Goal: Transaction & Acquisition: Purchase product/service

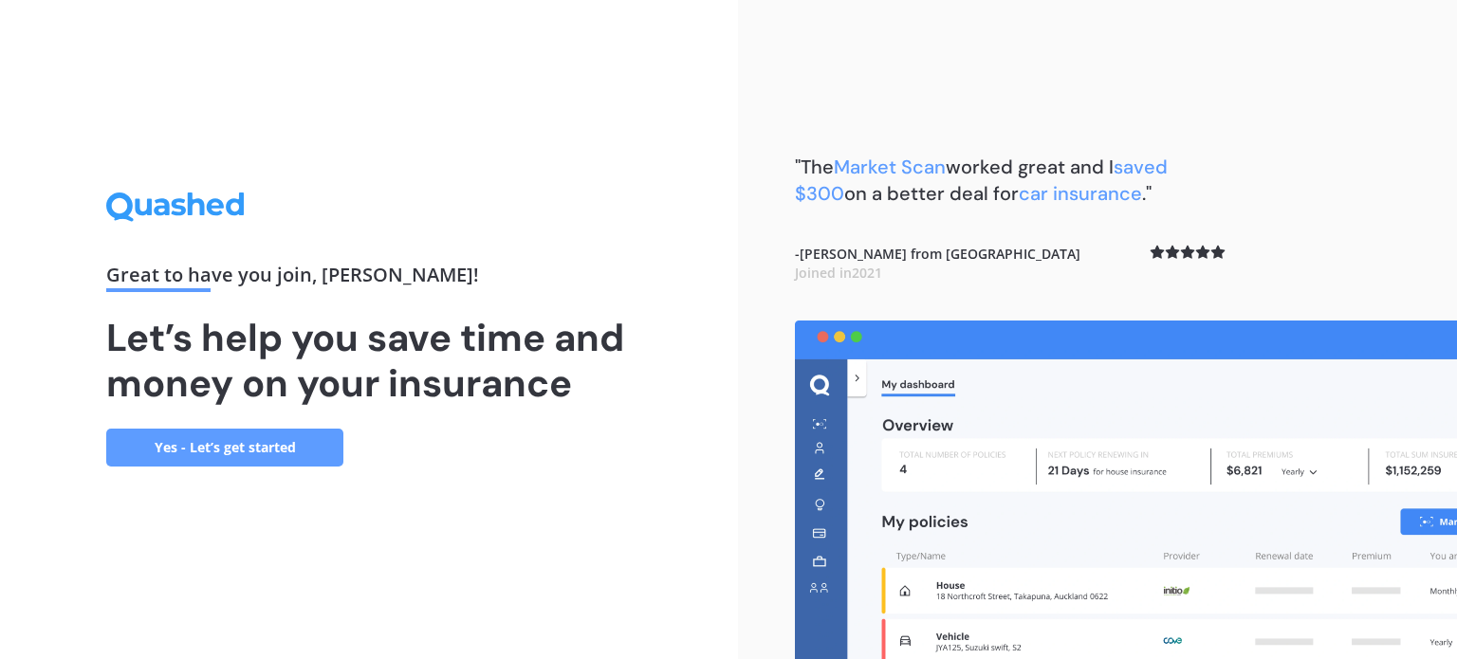
click at [238, 449] on link "Yes - Let’s get started" at bounding box center [224, 448] width 237 height 38
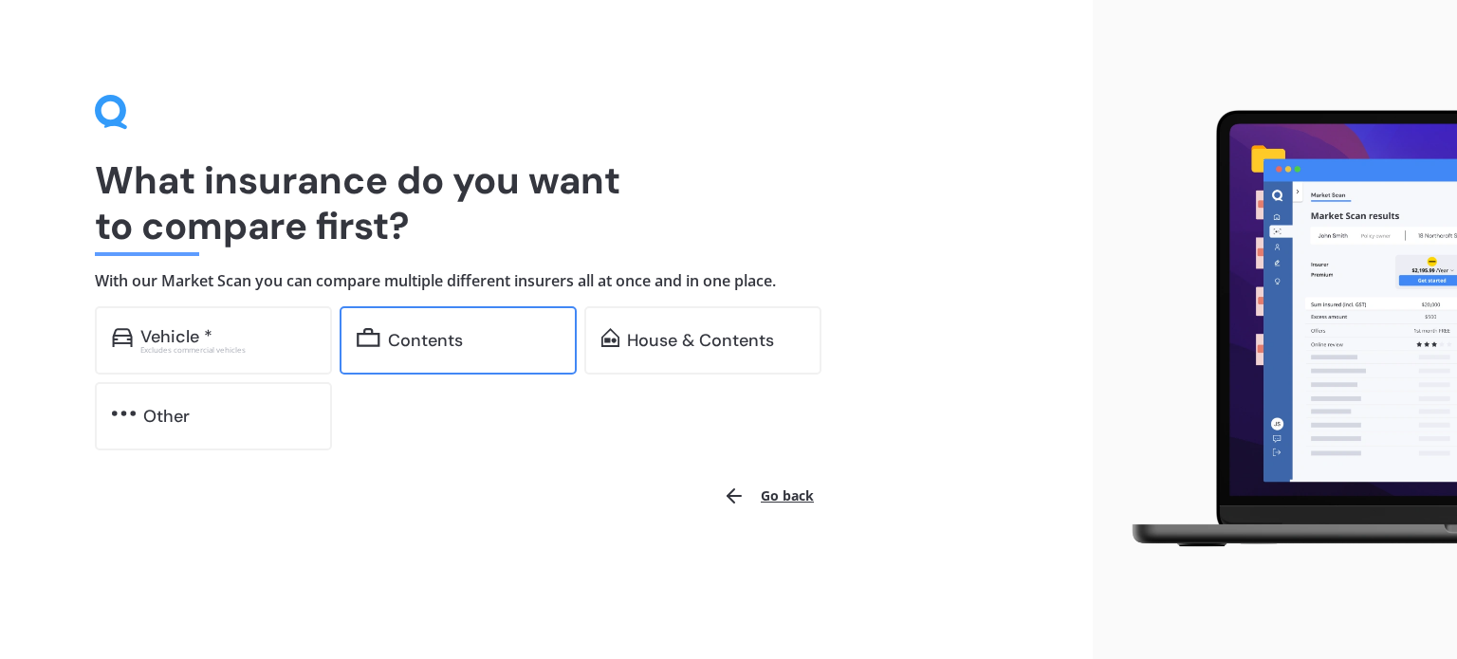
click at [451, 337] on div "Contents" at bounding box center [425, 340] width 75 height 19
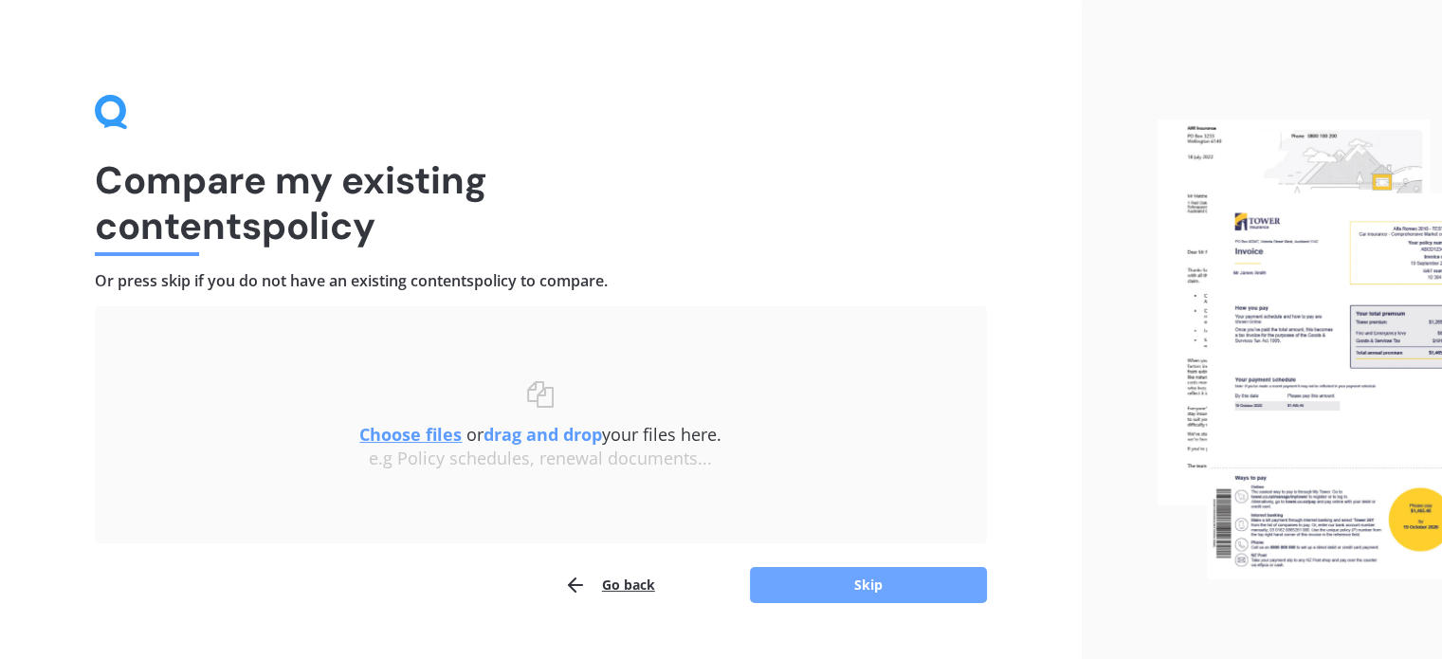
click at [859, 575] on button "Skip" at bounding box center [868, 585] width 237 height 36
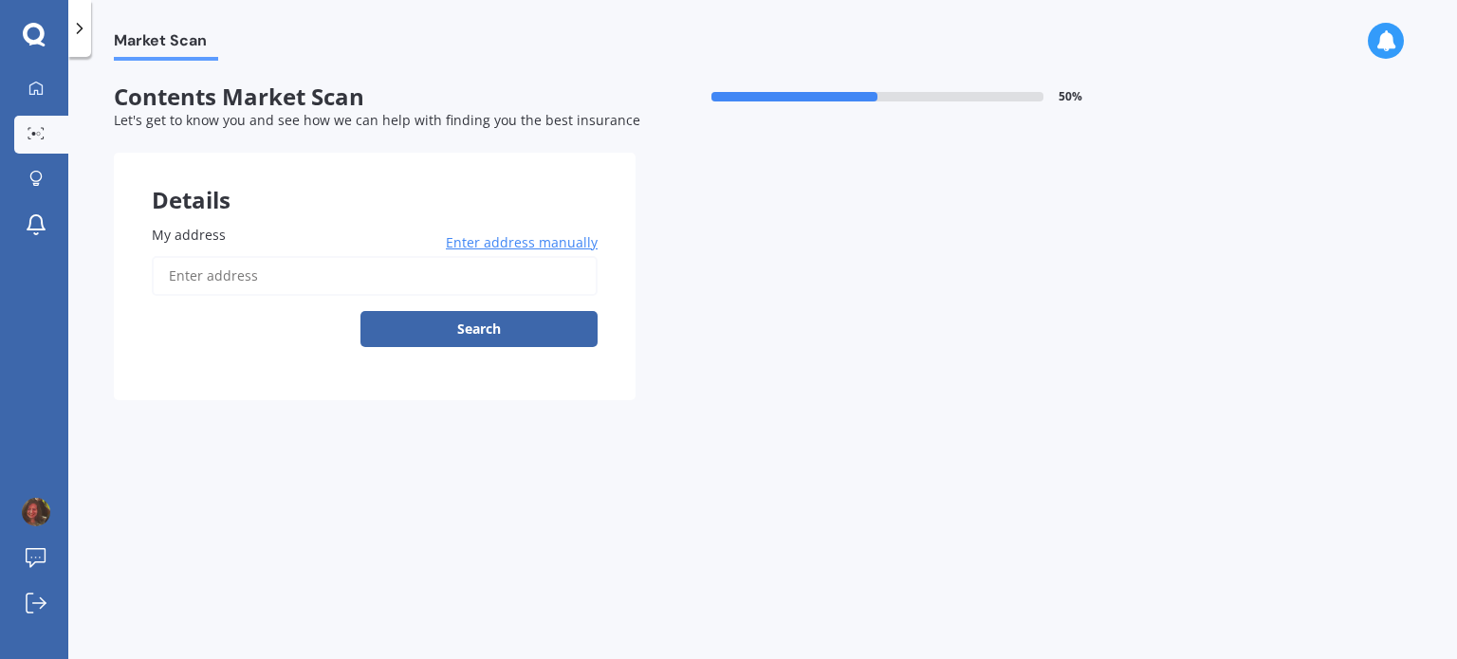
click at [224, 248] on div "My address Enter address manually Search" at bounding box center [375, 286] width 446 height 122
click at [224, 267] on input "My address" at bounding box center [375, 276] width 446 height 40
type input "[STREET_ADDRESS][PERSON_NAME]"
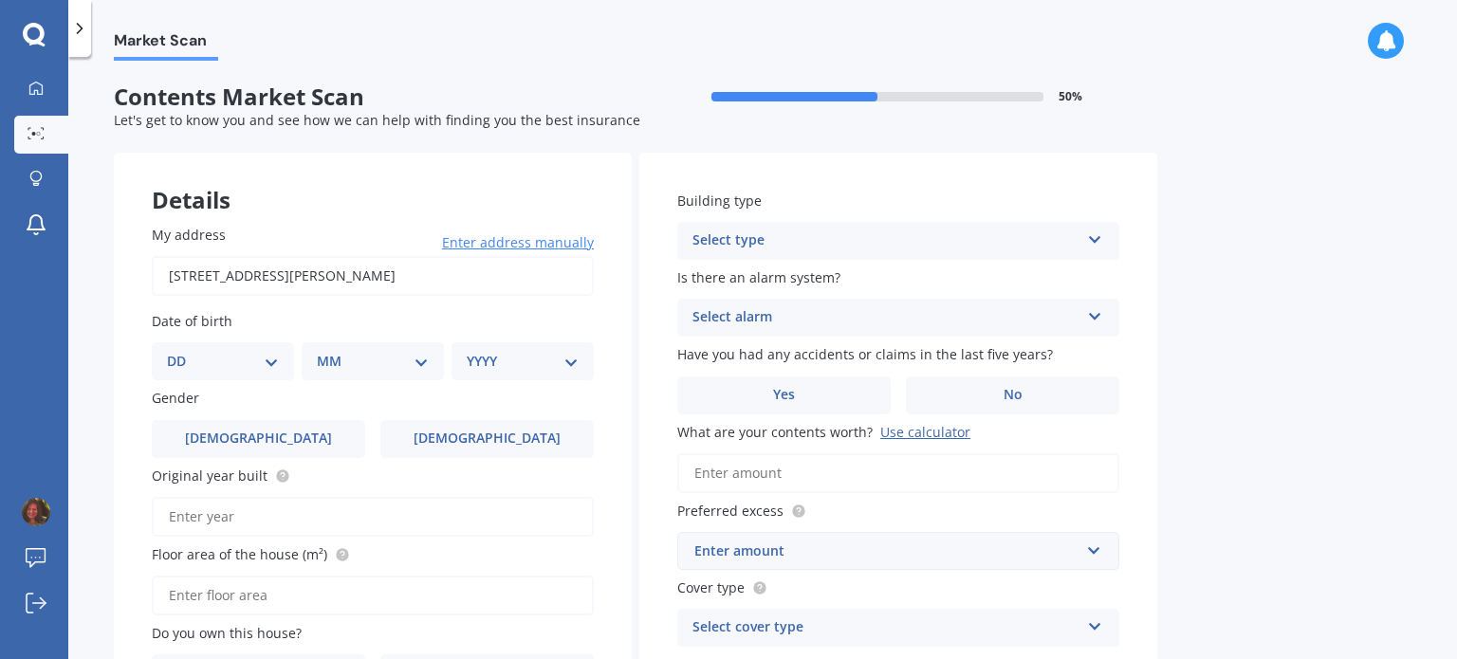
click at [260, 368] on select "DD 01 02 03 04 05 06 07 08 09 10 11 12 13 14 15 16 17 18 19 20 21 22 23 24 25 2…" at bounding box center [223, 361] width 112 height 21
select select "23"
click at [182, 351] on select "DD 01 02 03 04 05 06 07 08 09 10 11 12 13 14 15 16 17 18 19 20 21 22 23 24 25 2…" at bounding box center [223, 361] width 112 height 21
click at [355, 366] on select "MM 01 02 03 04 05 06 07 08 09 10 11 12" at bounding box center [376, 361] width 104 height 21
select select "02"
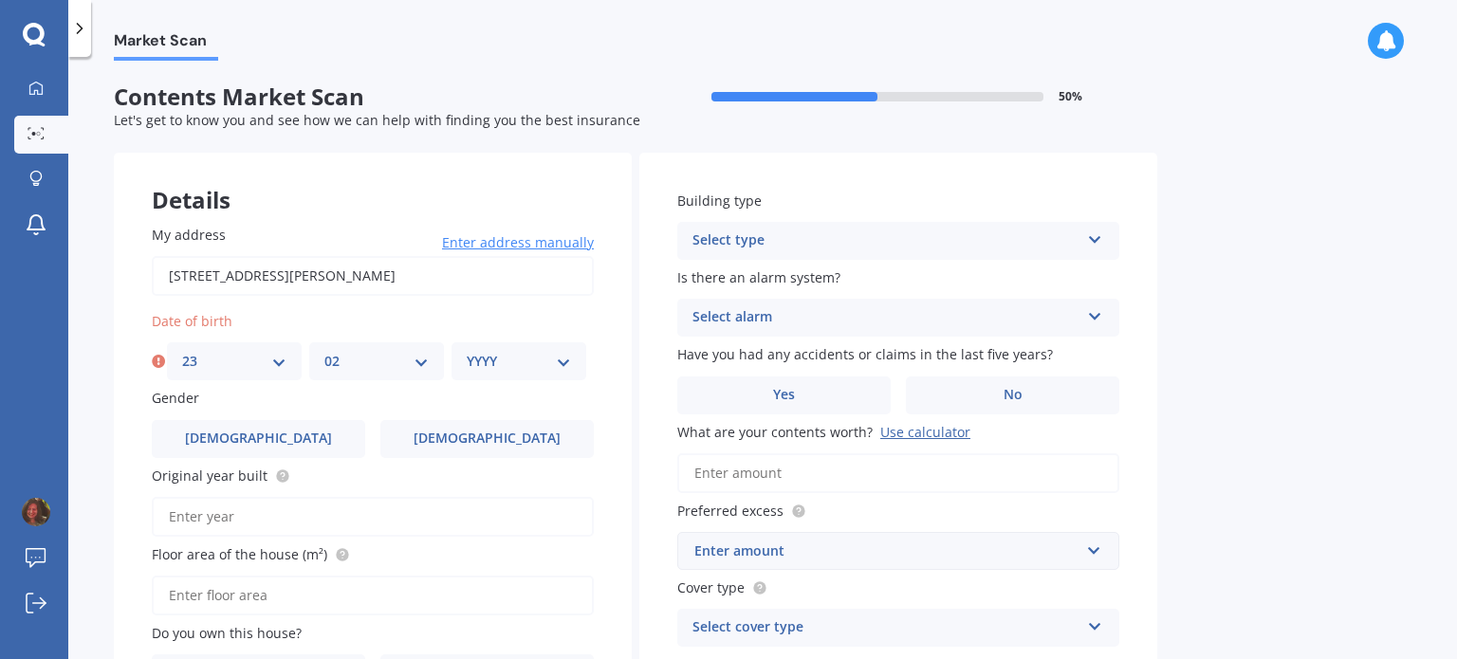
click at [324, 351] on select "MM 01 02 03 04 05 06 07 08 09 10 11 12" at bounding box center [376, 361] width 104 height 21
click at [542, 356] on select "YYYY 2009 2008 2007 2006 2005 2004 2003 2002 2001 2000 1999 1998 1997 1996 1995…" at bounding box center [519, 361] width 104 height 21
select select "1973"
click at [467, 351] on select "YYYY 2009 2008 2007 2006 2005 2004 2003 2002 2001 2000 1999 1998 1997 1996 1995…" at bounding box center [519, 361] width 104 height 21
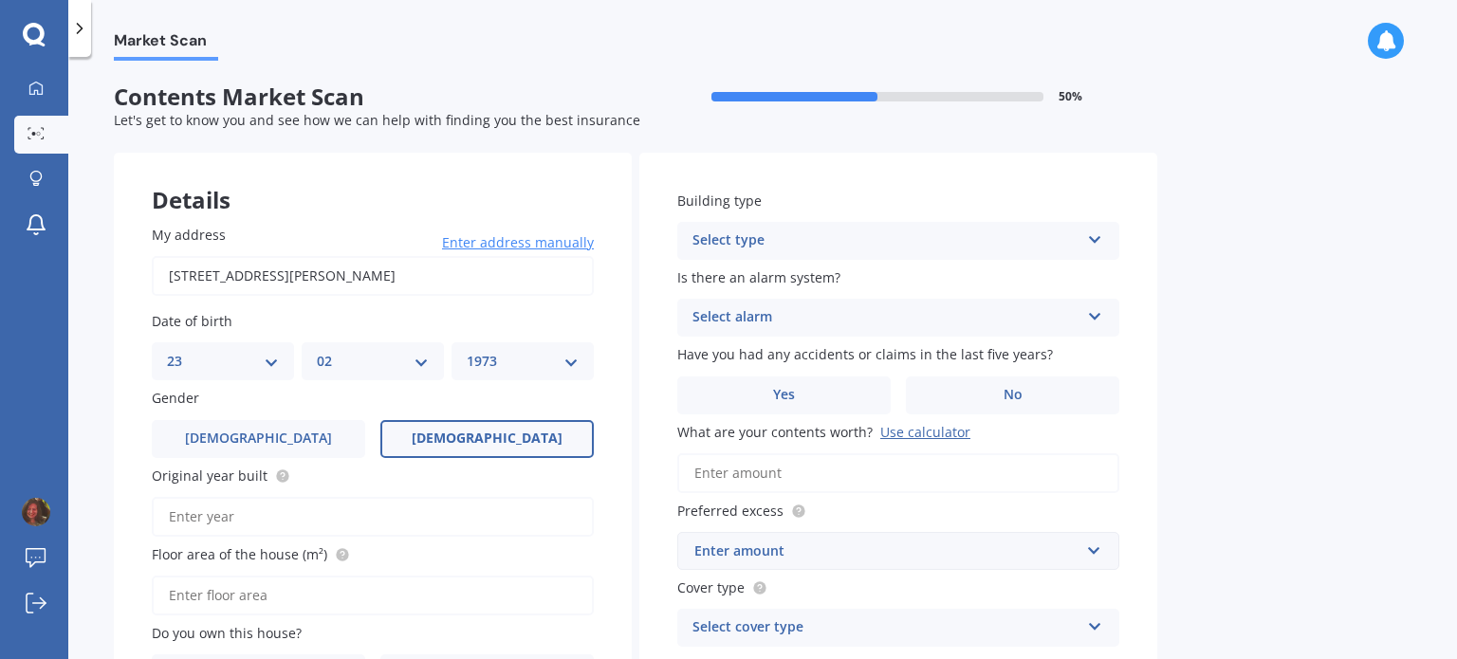
click at [437, 438] on label "[DEMOGRAPHIC_DATA]" at bounding box center [486, 439] width 213 height 38
click at [0, 0] on input "[DEMOGRAPHIC_DATA]" at bounding box center [0, 0] width 0 height 0
click at [286, 521] on input "Original year built" at bounding box center [373, 517] width 442 height 40
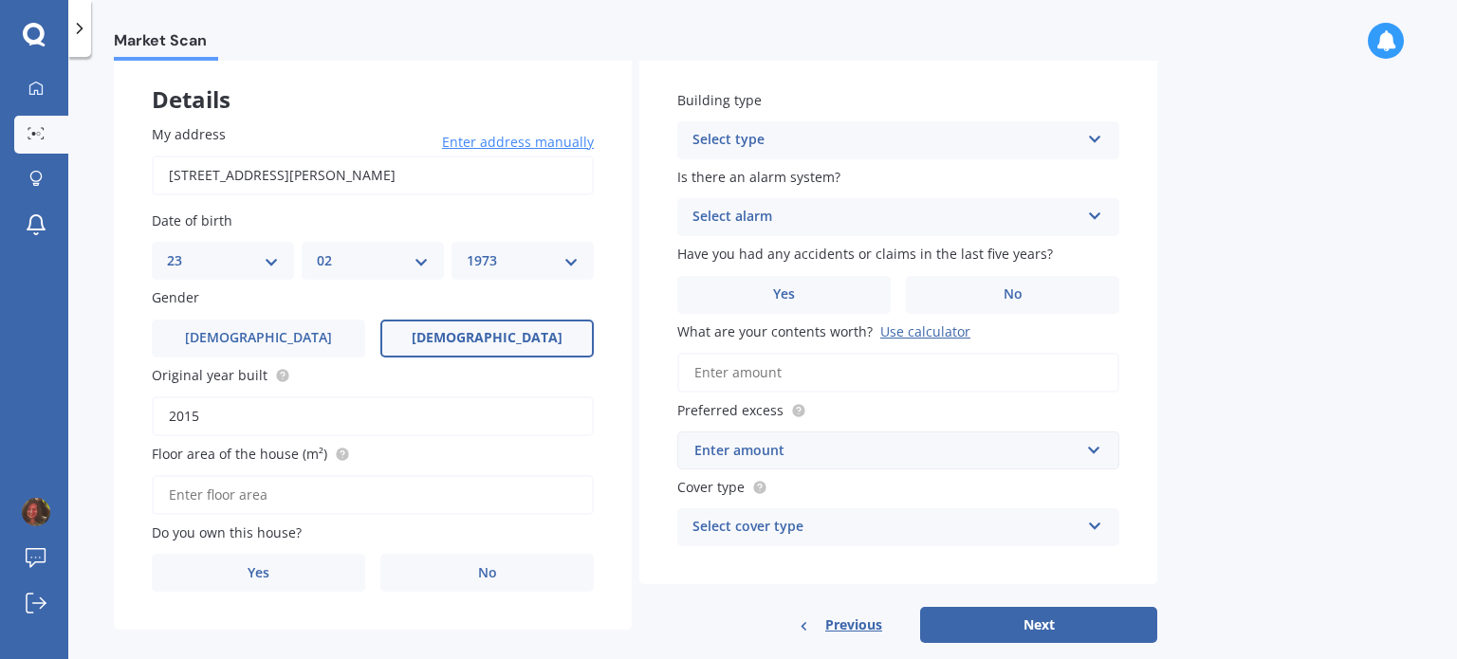
scroll to position [102, 0]
type input "2013"
click at [331, 492] on input "Floor area of the house (m²)" at bounding box center [373, 493] width 442 height 40
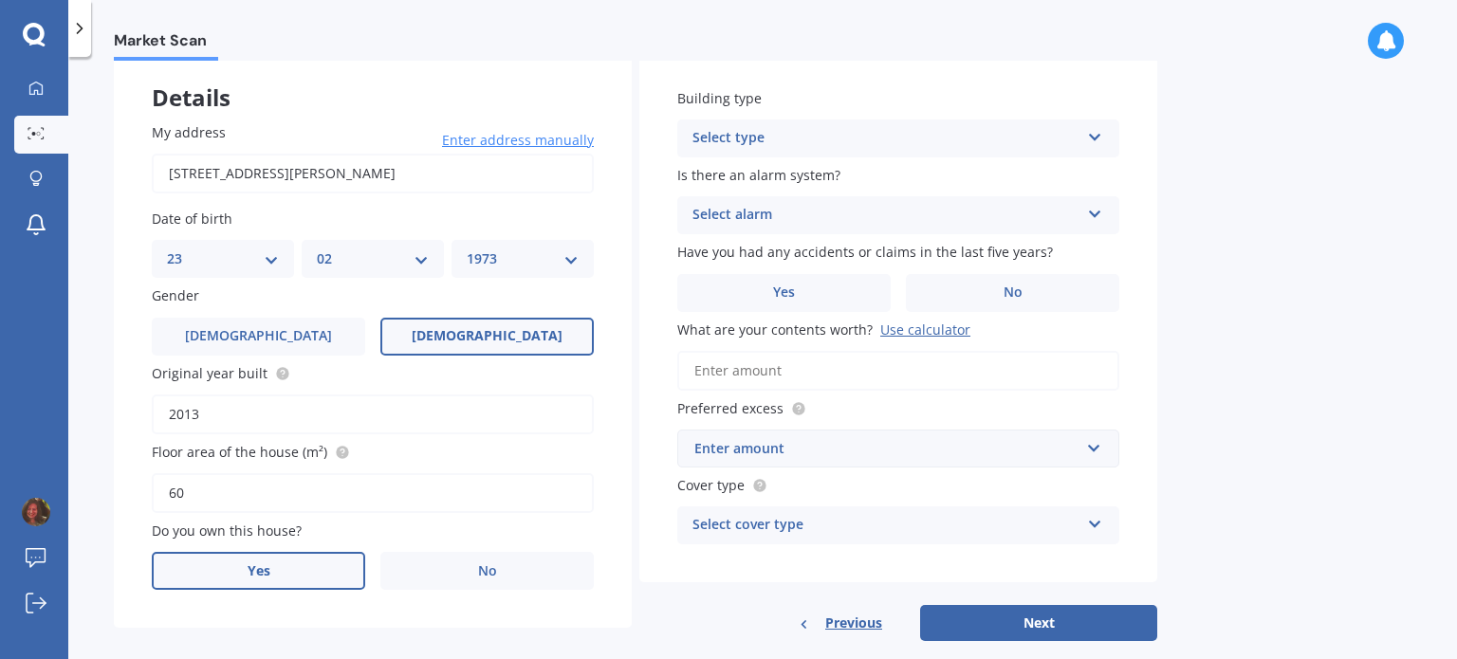
type input "60"
click at [310, 567] on label "Yes" at bounding box center [258, 571] width 213 height 38
click at [0, 0] on input "Yes" at bounding box center [0, 0] width 0 height 0
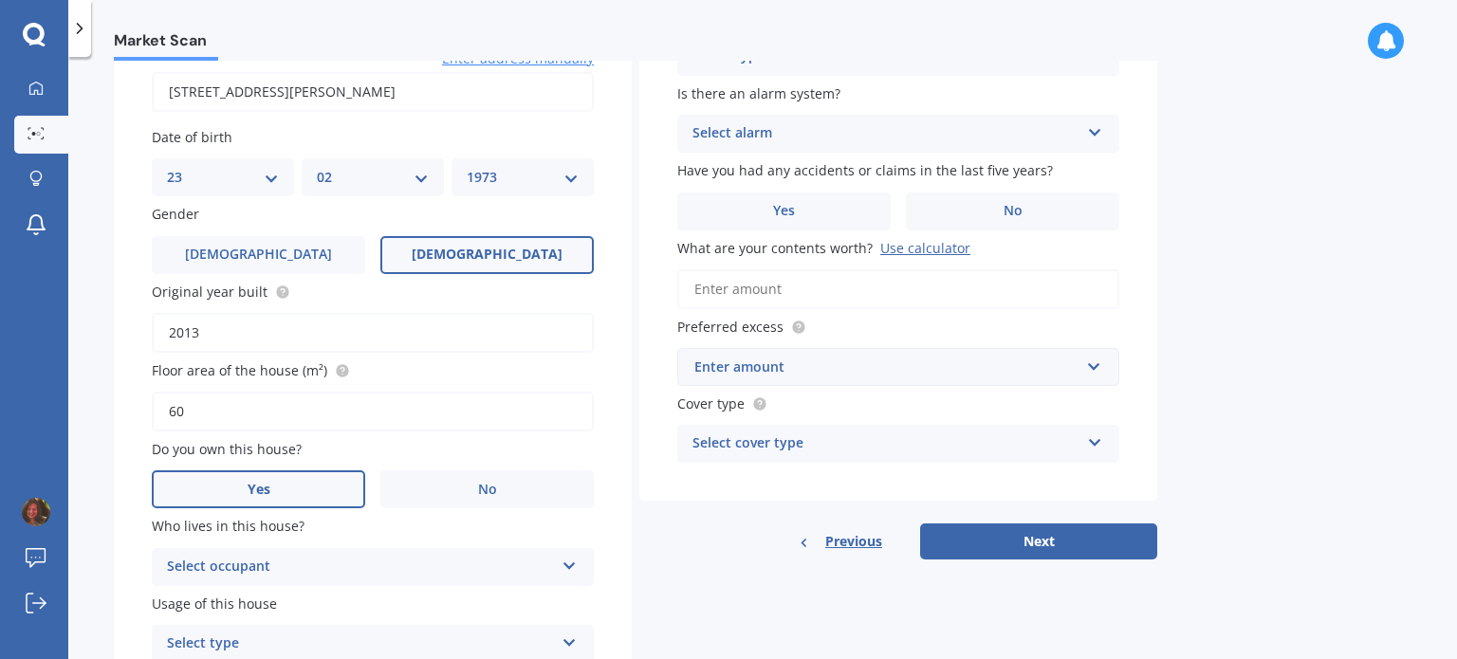
scroll to position [273, 0]
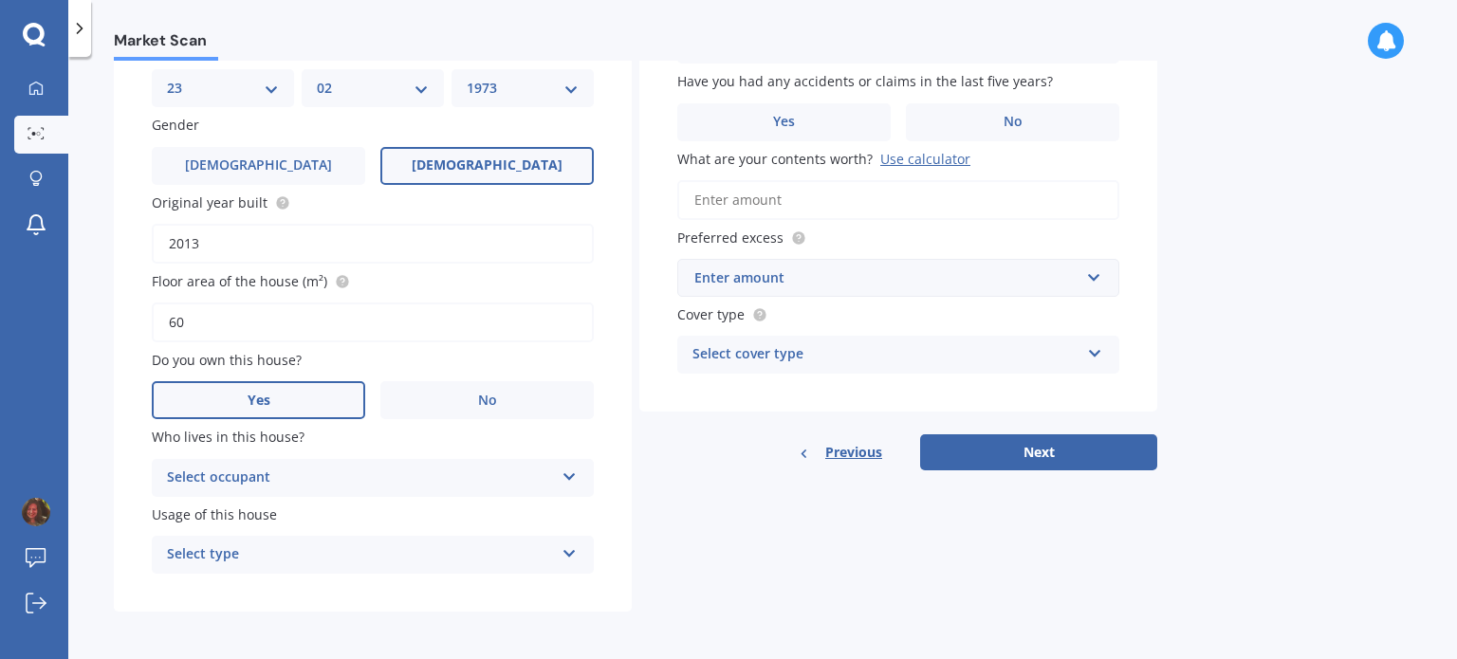
click at [497, 489] on div "Select occupant Owner" at bounding box center [373, 478] width 442 height 38
click at [433, 511] on div "Owner" at bounding box center [373, 515] width 440 height 34
click at [394, 563] on div "Select type" at bounding box center [360, 554] width 387 height 23
click at [393, 566] on div "Permanent Permanent Holiday (without tenancy)" at bounding box center [373, 555] width 442 height 38
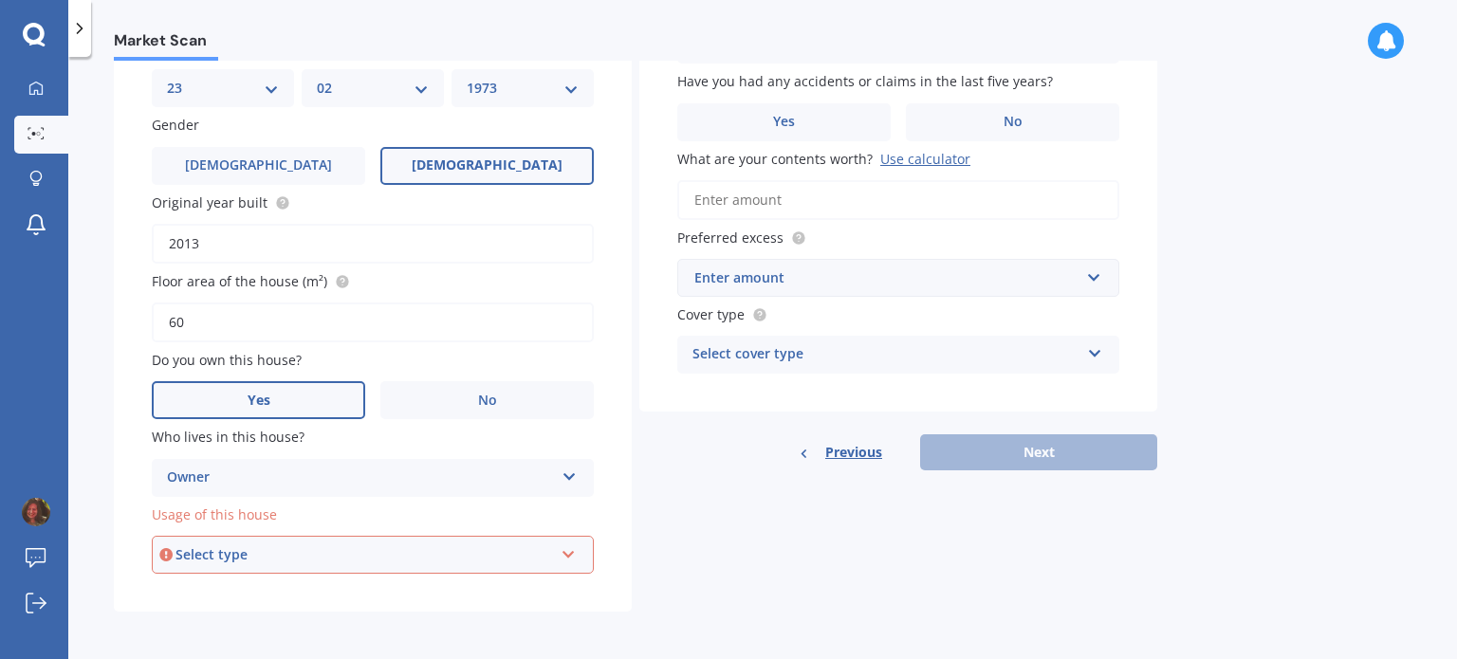
click at [389, 548] on div "Select type" at bounding box center [363, 554] width 377 height 21
click at [336, 592] on div "Permanent" at bounding box center [373, 591] width 438 height 34
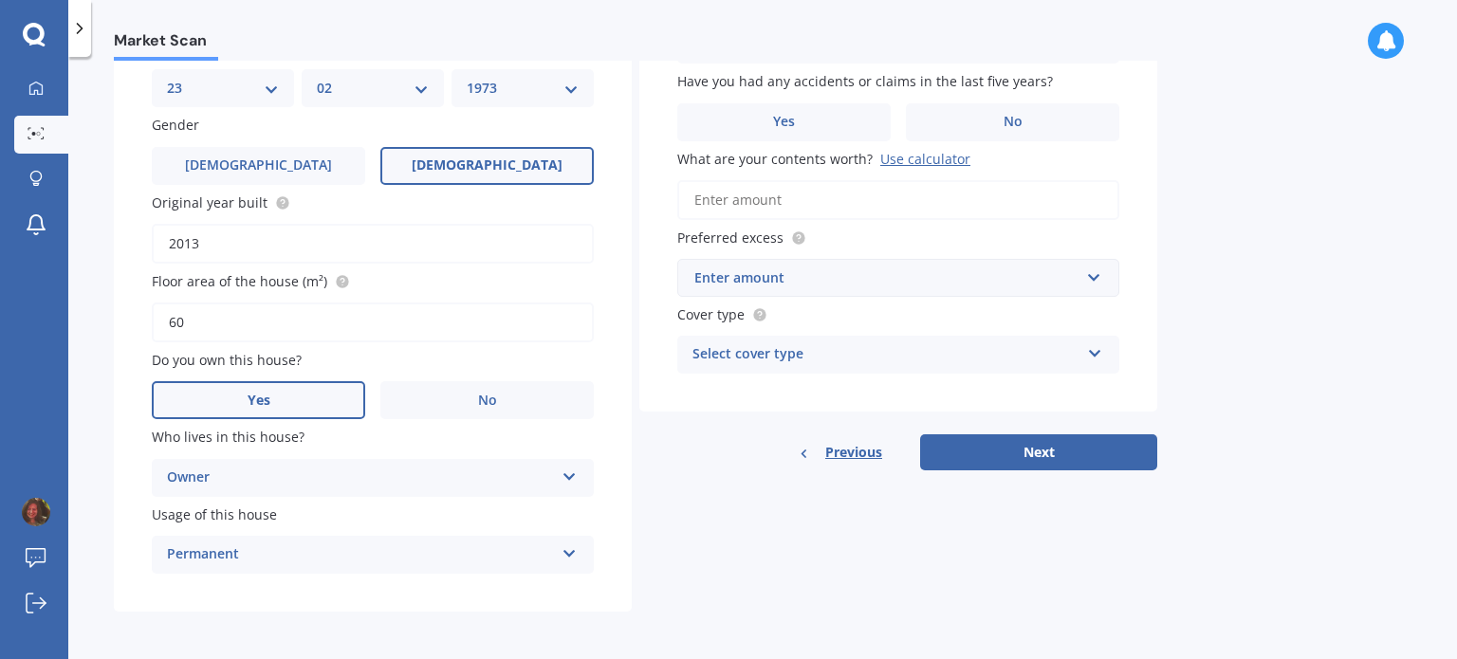
scroll to position [187, 0]
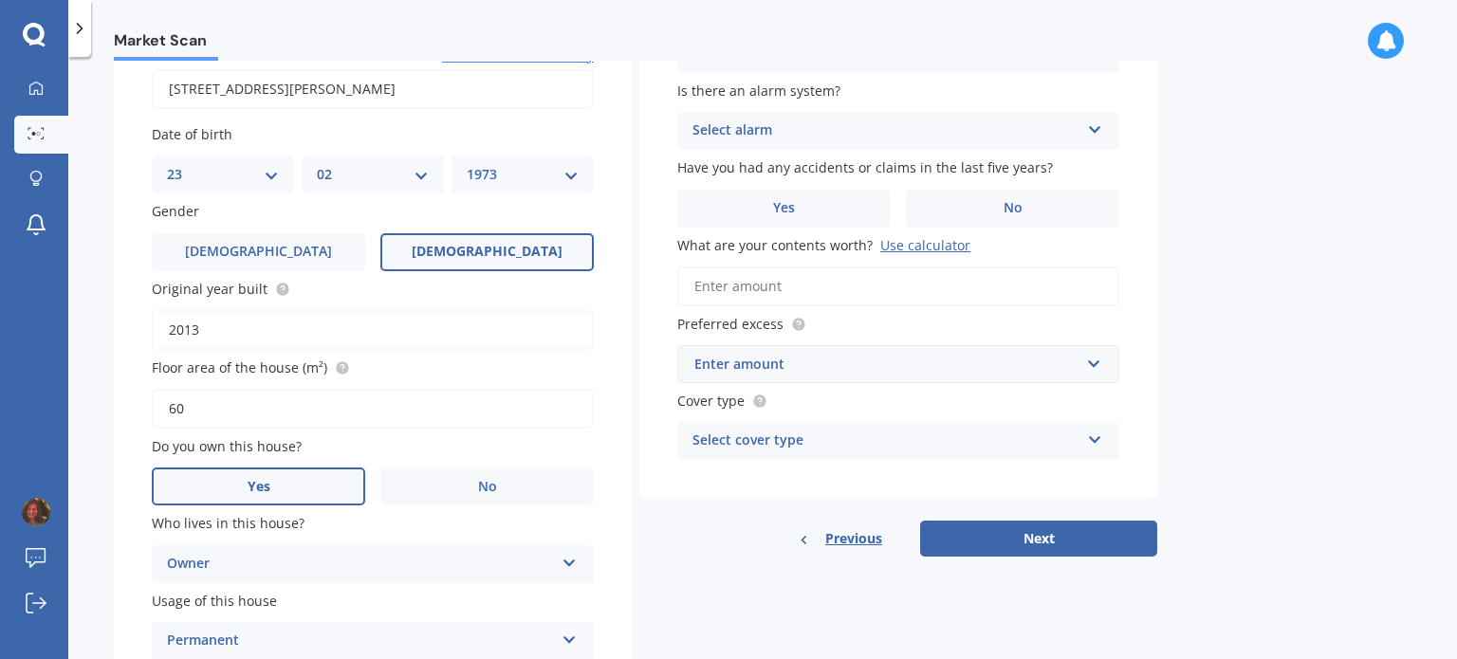
click at [916, 141] on div "Select alarm" at bounding box center [885, 130] width 387 height 23
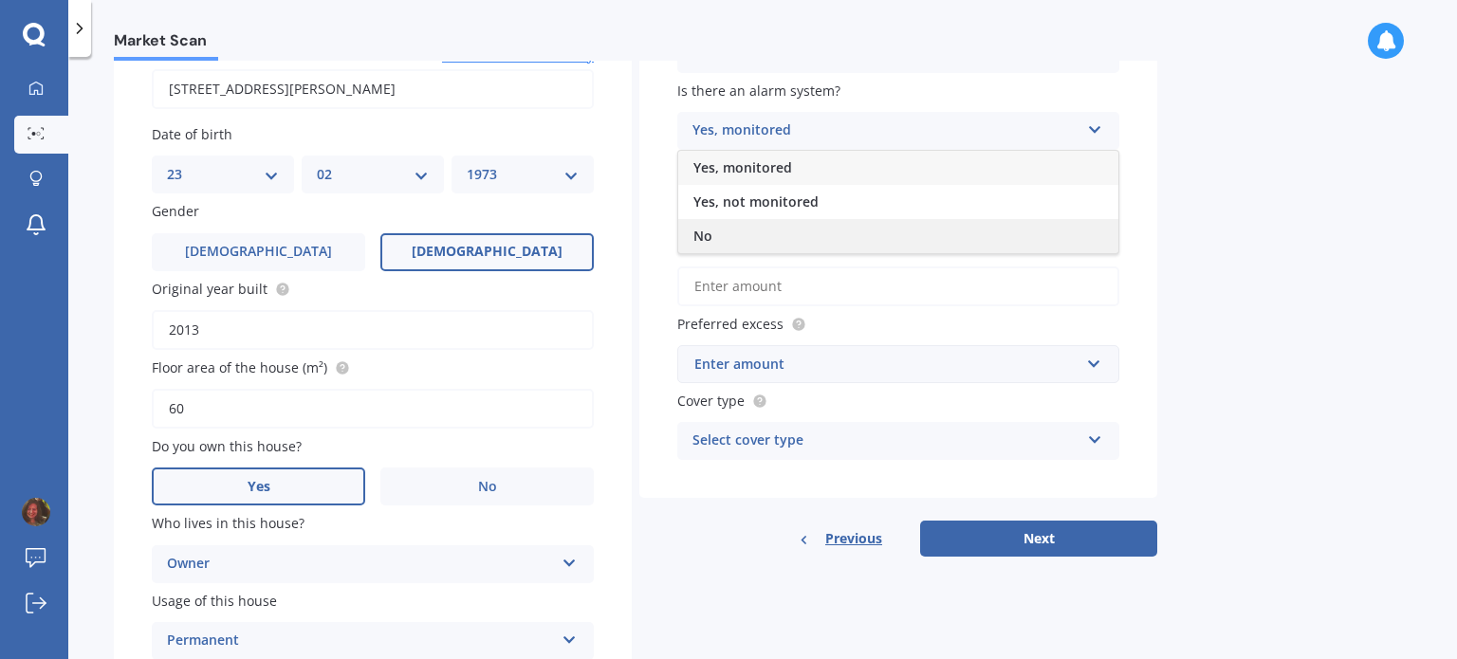
click at [855, 232] on div "No" at bounding box center [898, 236] width 440 height 34
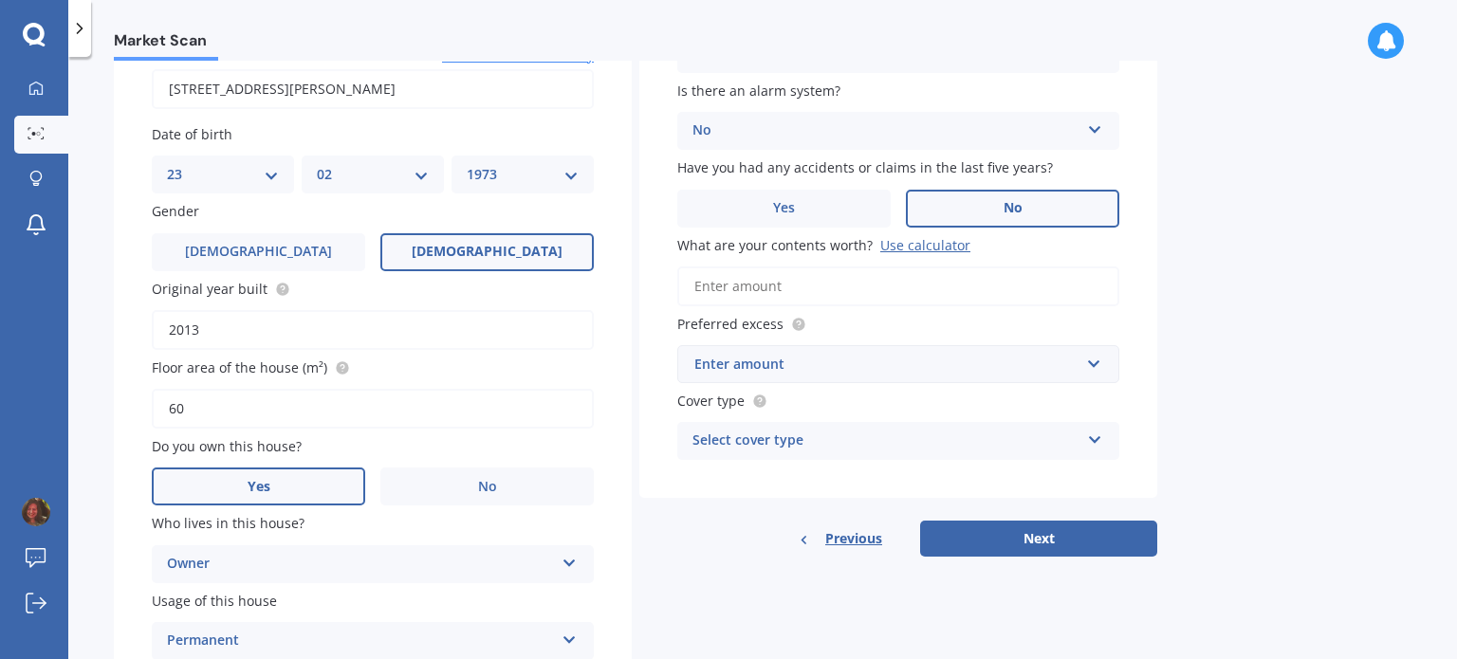
click at [1004, 208] on span "No" at bounding box center [1012, 208] width 19 height 16
click at [0, 0] on input "No" at bounding box center [0, 0] width 0 height 0
click at [870, 290] on input "What are your contents worth? Use calculator" at bounding box center [898, 286] width 442 height 40
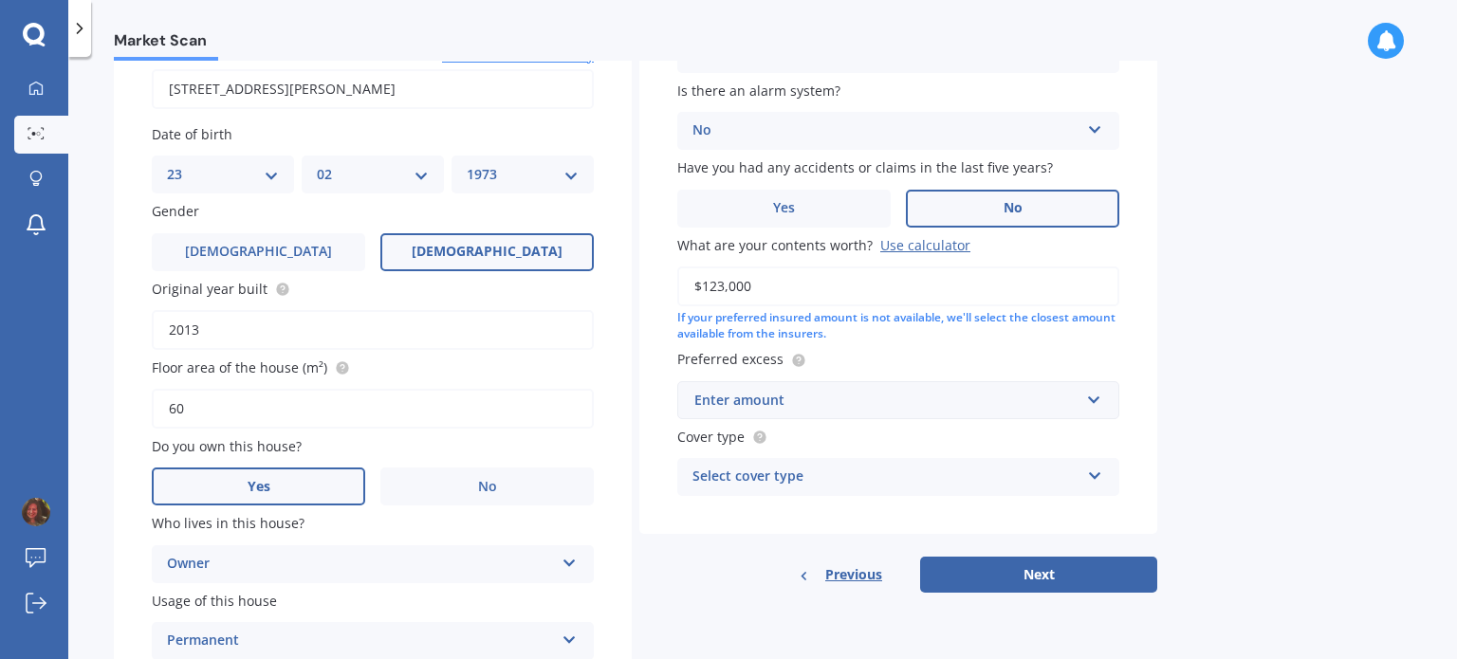
type input "$123,000"
click at [823, 406] on div "Enter amount" at bounding box center [886, 400] width 385 height 21
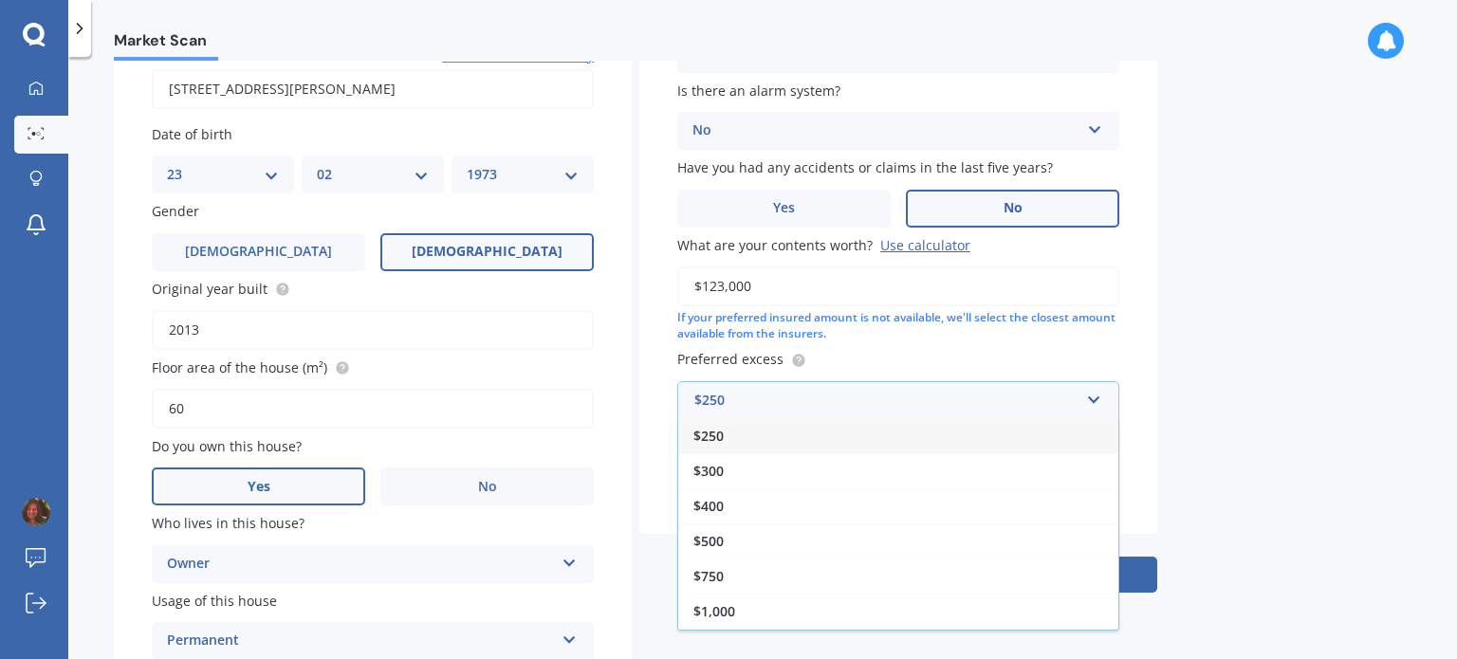
click at [791, 439] on div "$250" at bounding box center [898, 435] width 440 height 35
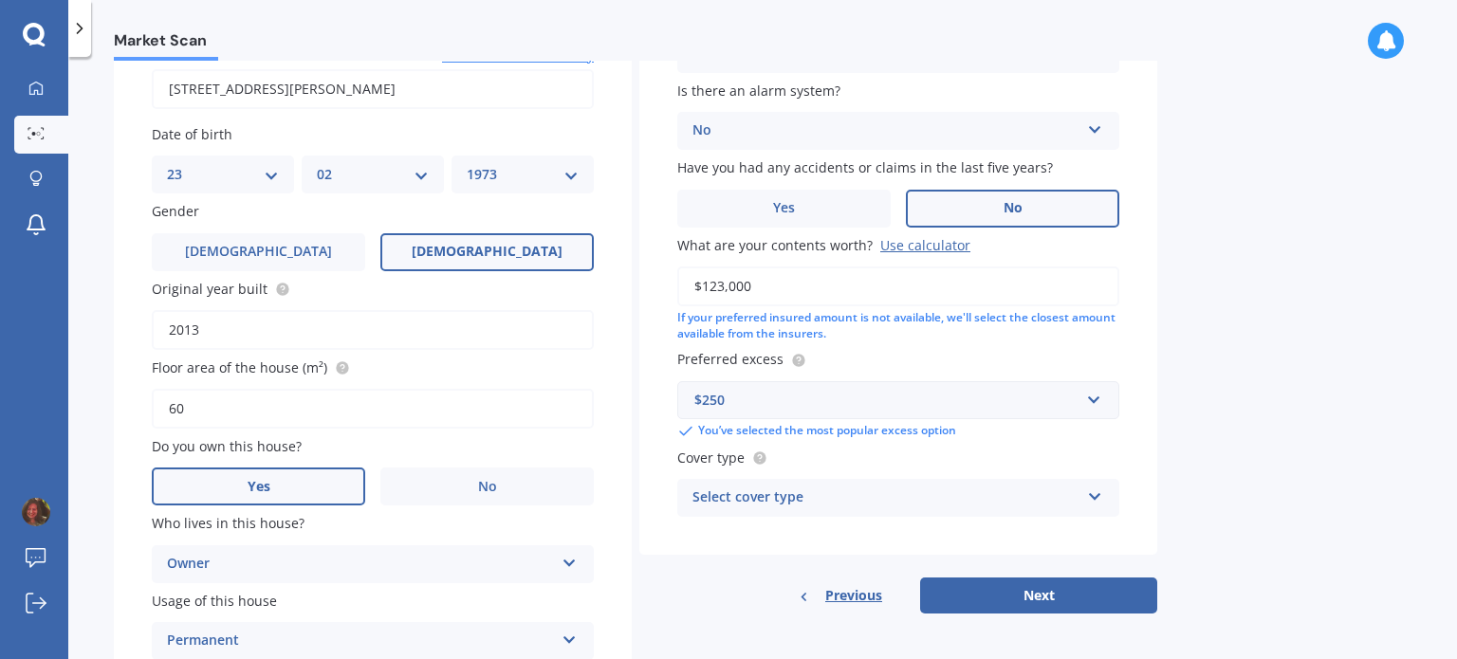
click at [789, 507] on div "Select cover type" at bounding box center [885, 497] width 387 height 23
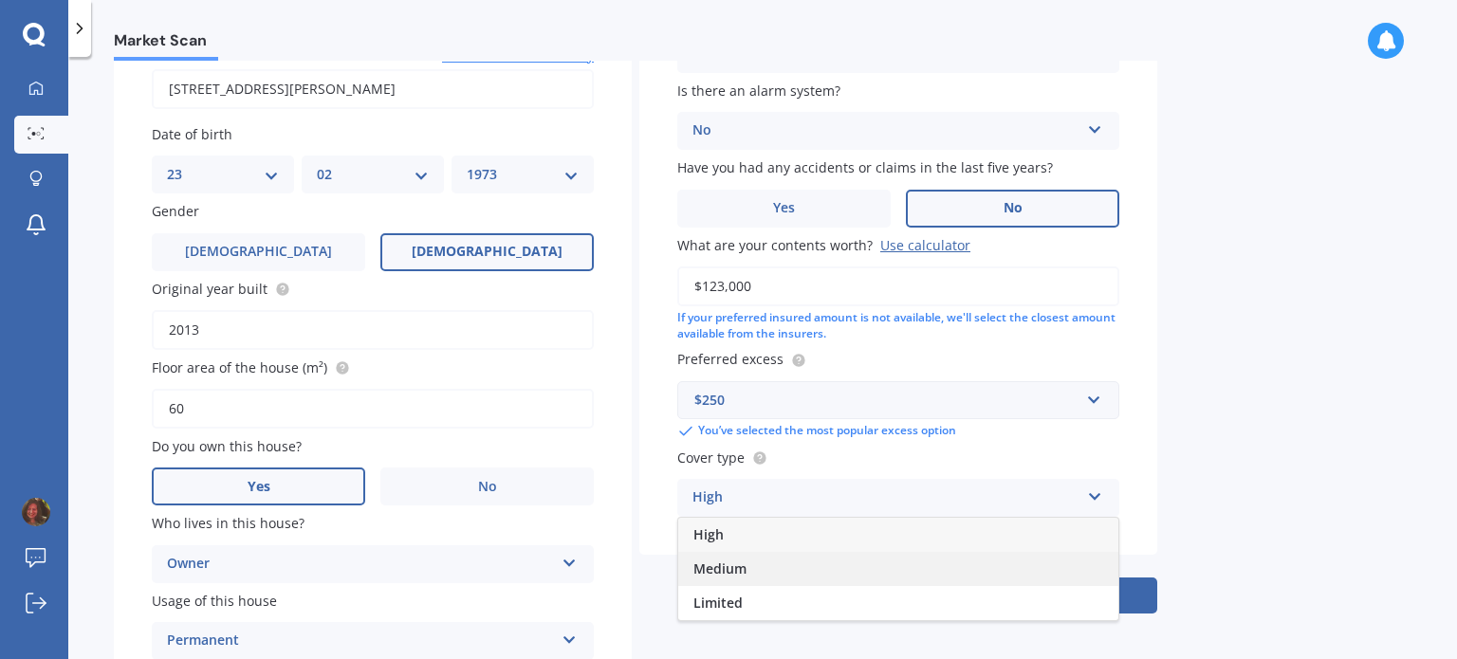
click at [744, 575] on span "Medium" at bounding box center [719, 568] width 53 height 18
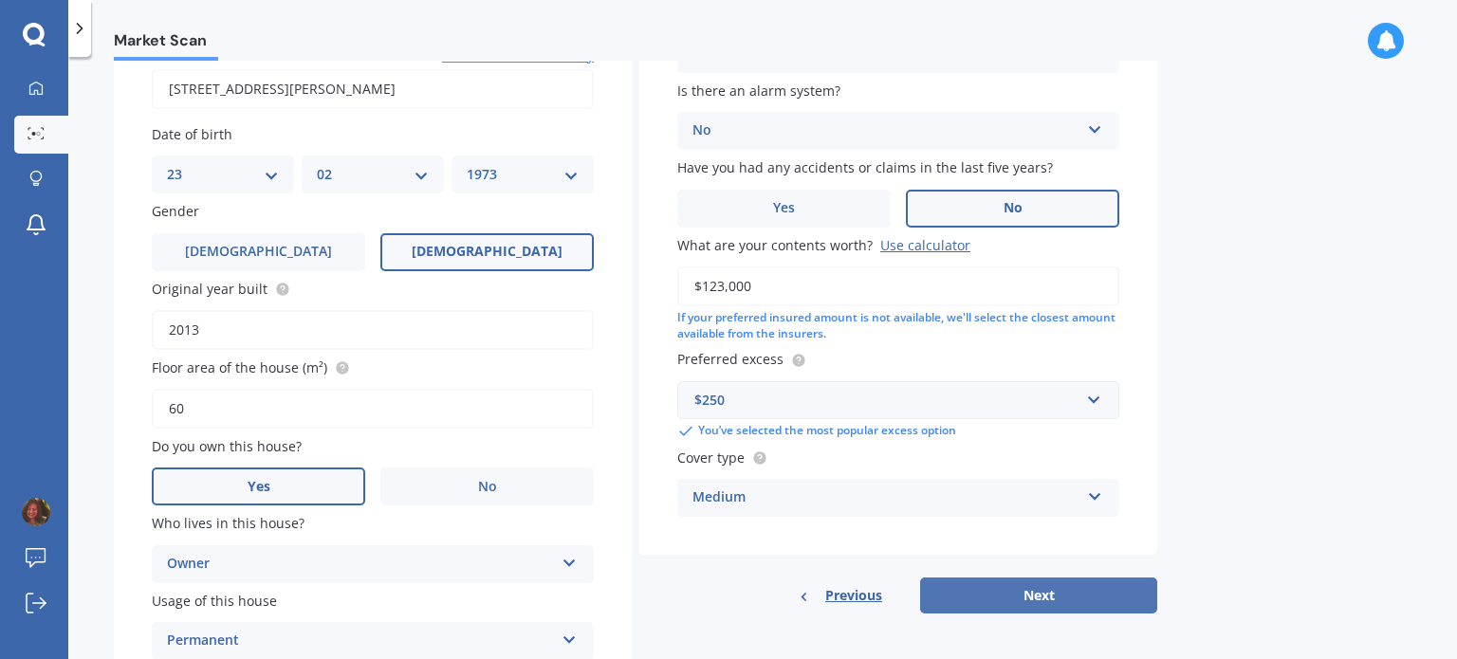
click at [989, 602] on button "Next" at bounding box center [1038, 596] width 237 height 36
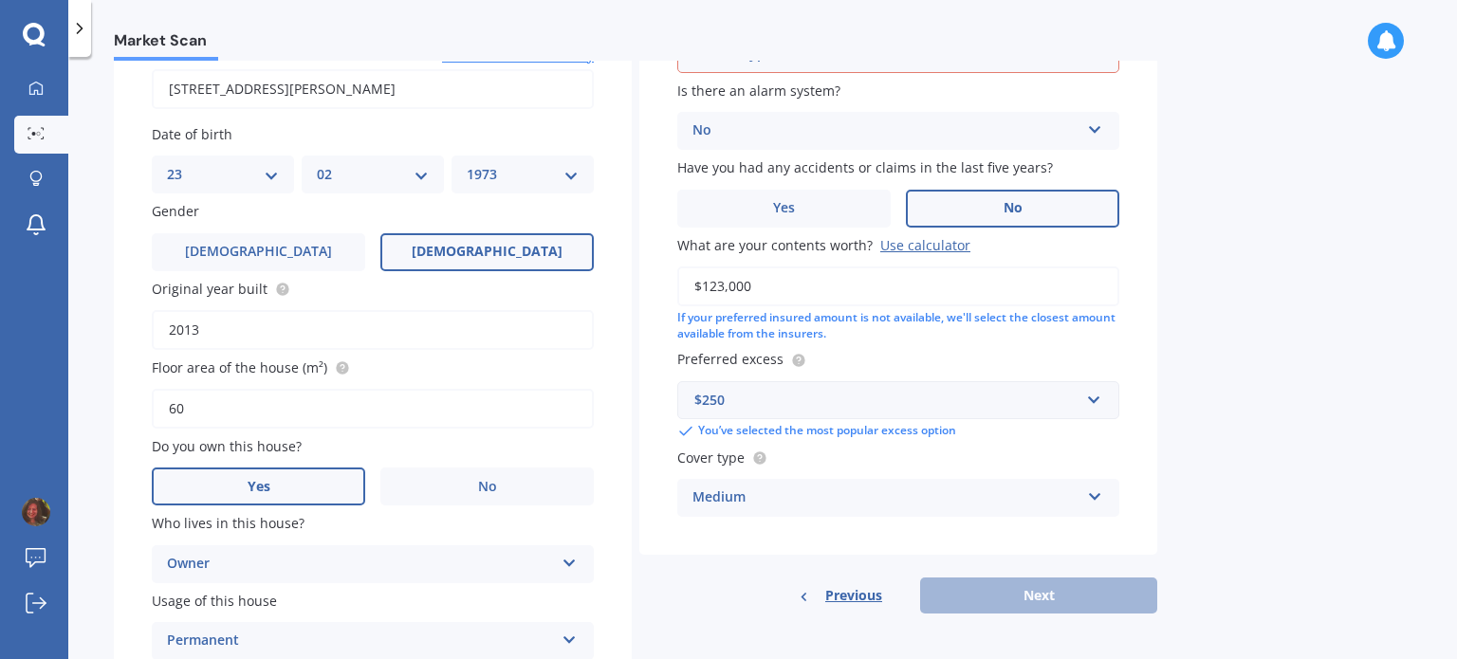
scroll to position [129, 0]
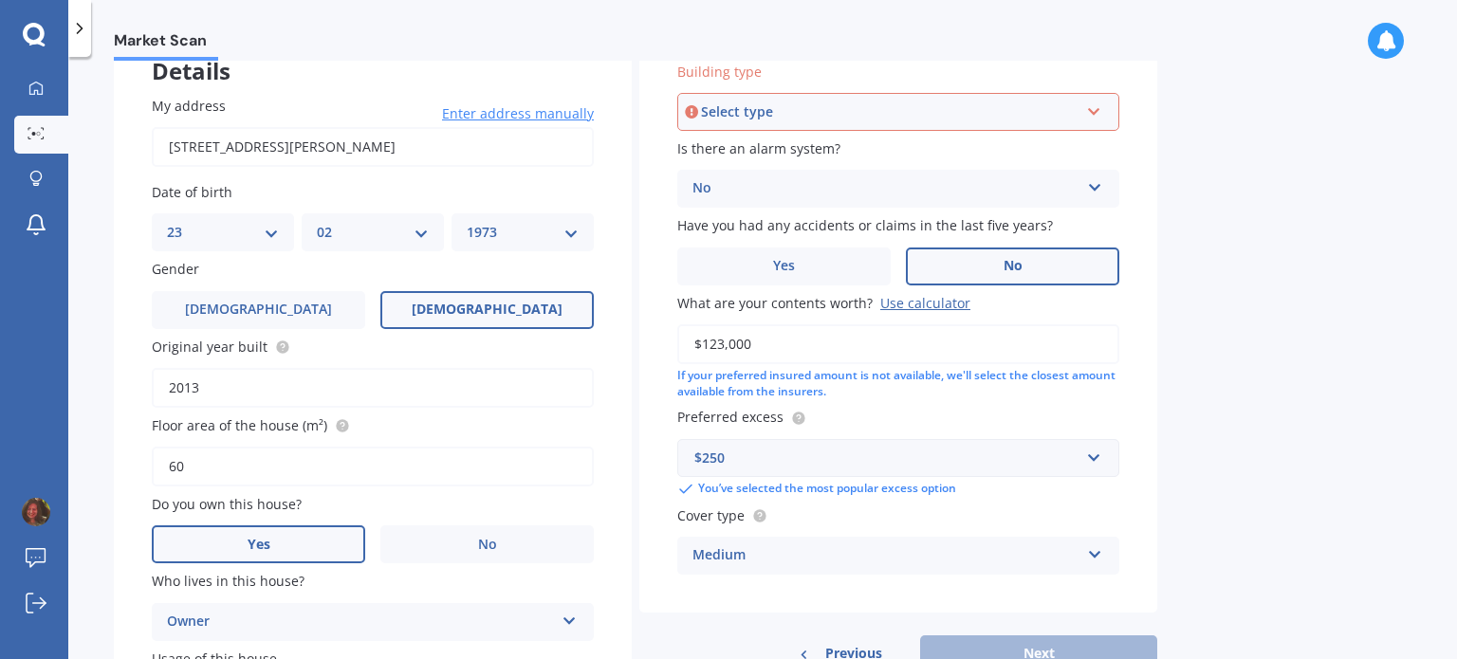
click at [838, 108] on div "Select type" at bounding box center [889, 111] width 377 height 21
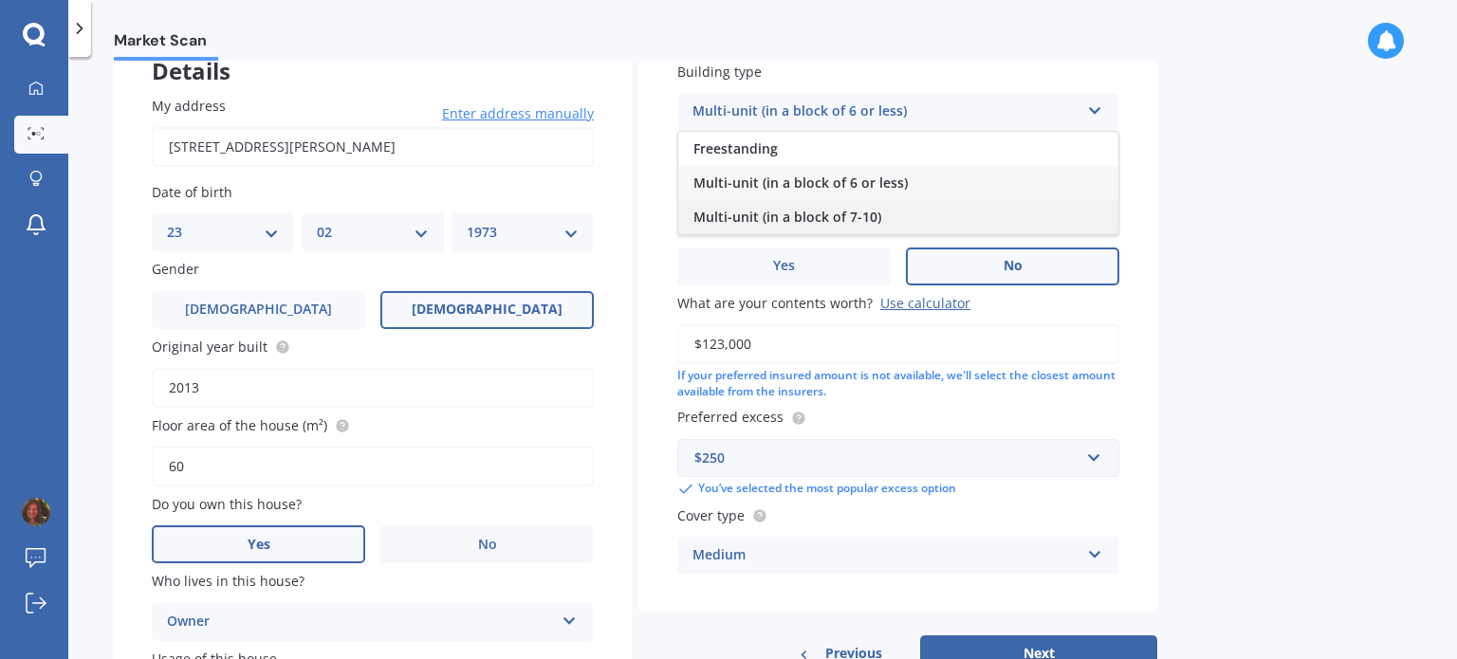
click at [887, 219] on div "Multi-unit (in a block of 7-10)" at bounding box center [898, 217] width 440 height 34
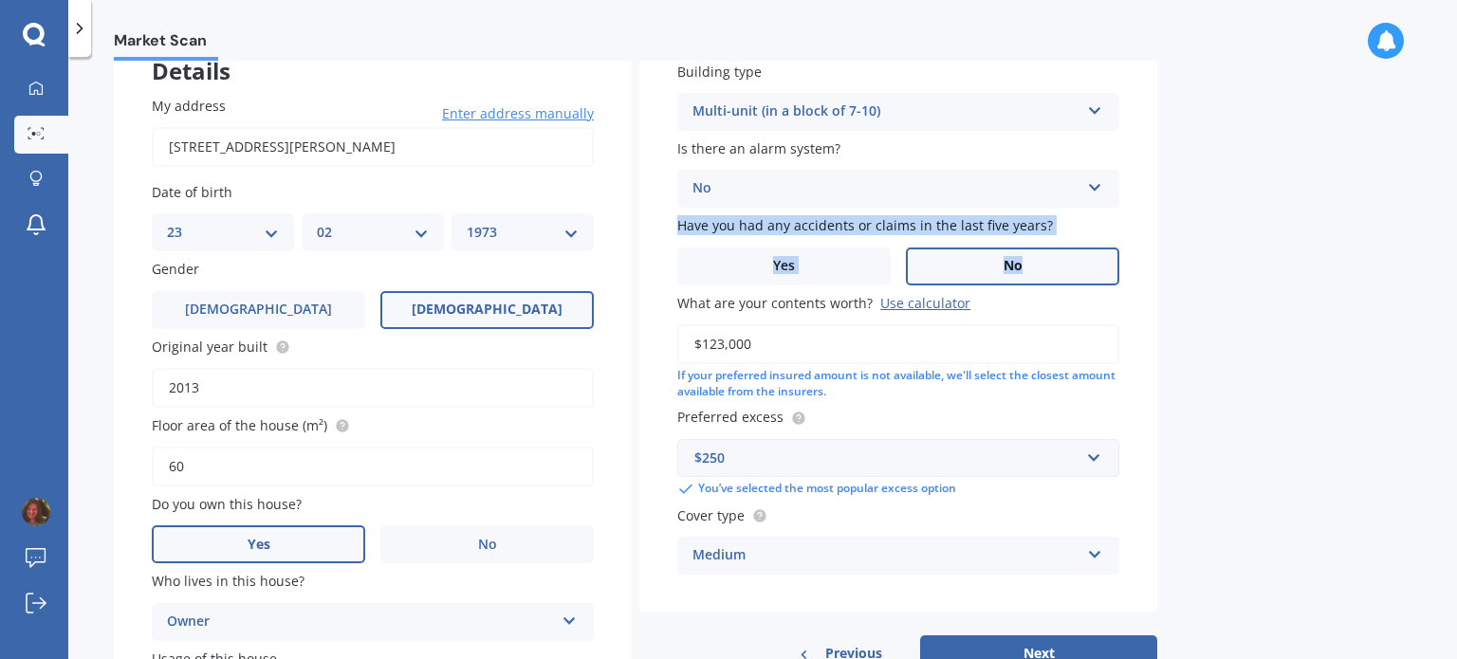
drag, startPoint x: 1358, startPoint y: 168, endPoint x: 1357, endPoint y: 230, distance: 62.6
click at [1357, 230] on div "Market Scan Contents Market Scan 50 % Let's get to know you and see how we can …" at bounding box center [762, 362] width 1388 height 602
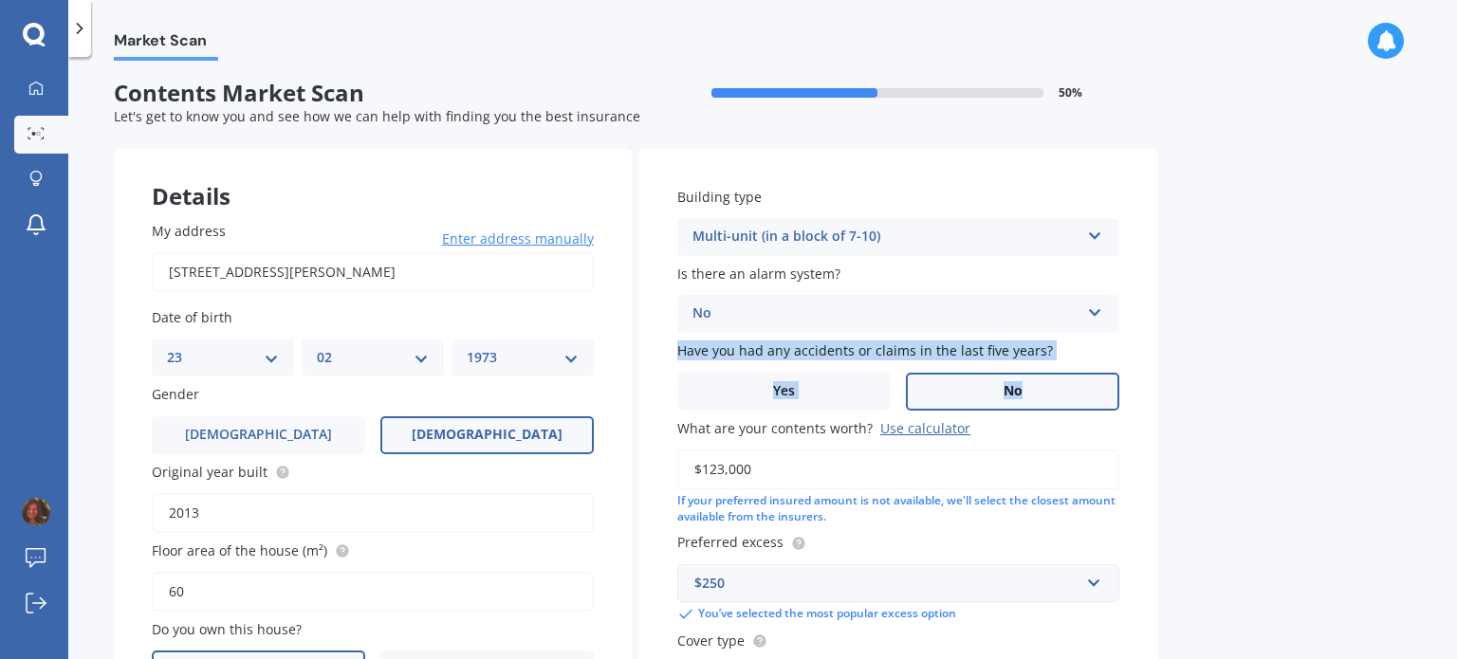
scroll to position [0, 0]
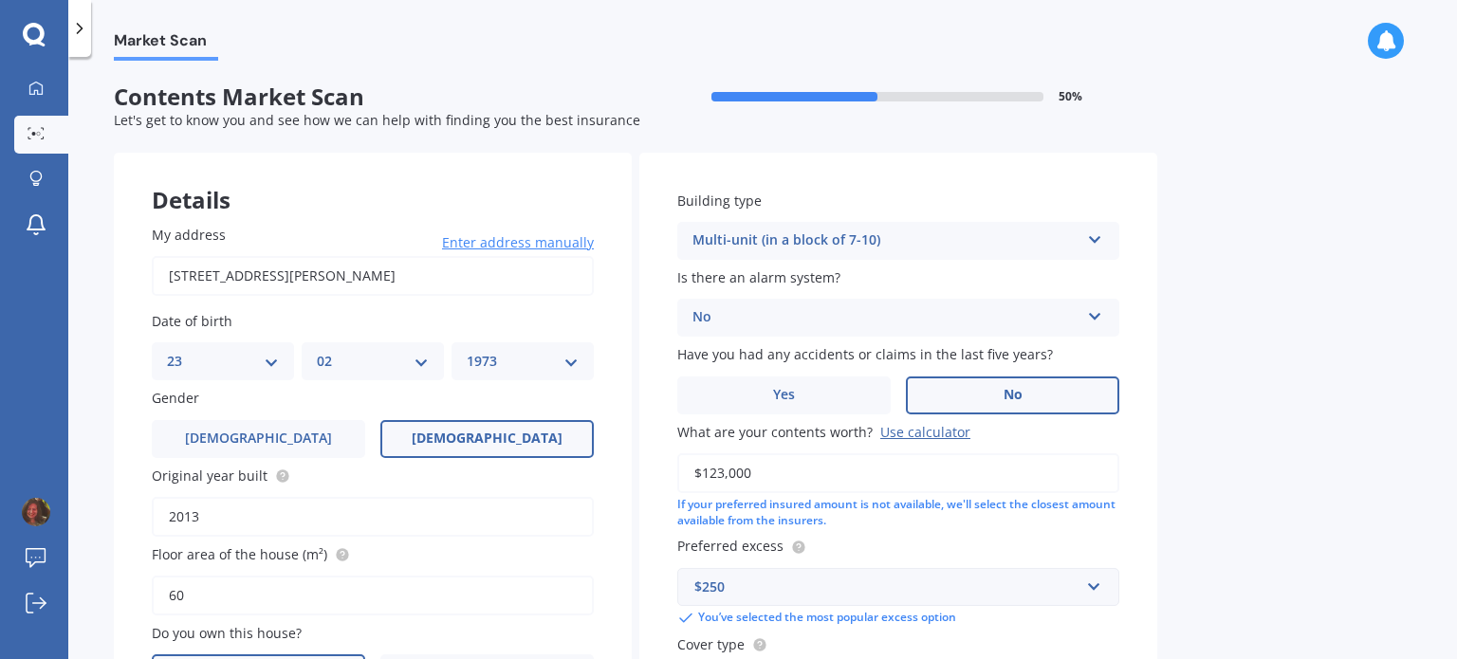
click at [1442, 101] on div "Market Scan Contents Market Scan 50 % Let's get to know you and see how we can …" at bounding box center [762, 362] width 1388 height 602
click at [1093, 237] on icon at bounding box center [1095, 235] width 16 height 13
click at [929, 341] on div "Multi-unit (in a block of 7-10)" at bounding box center [898, 346] width 440 height 34
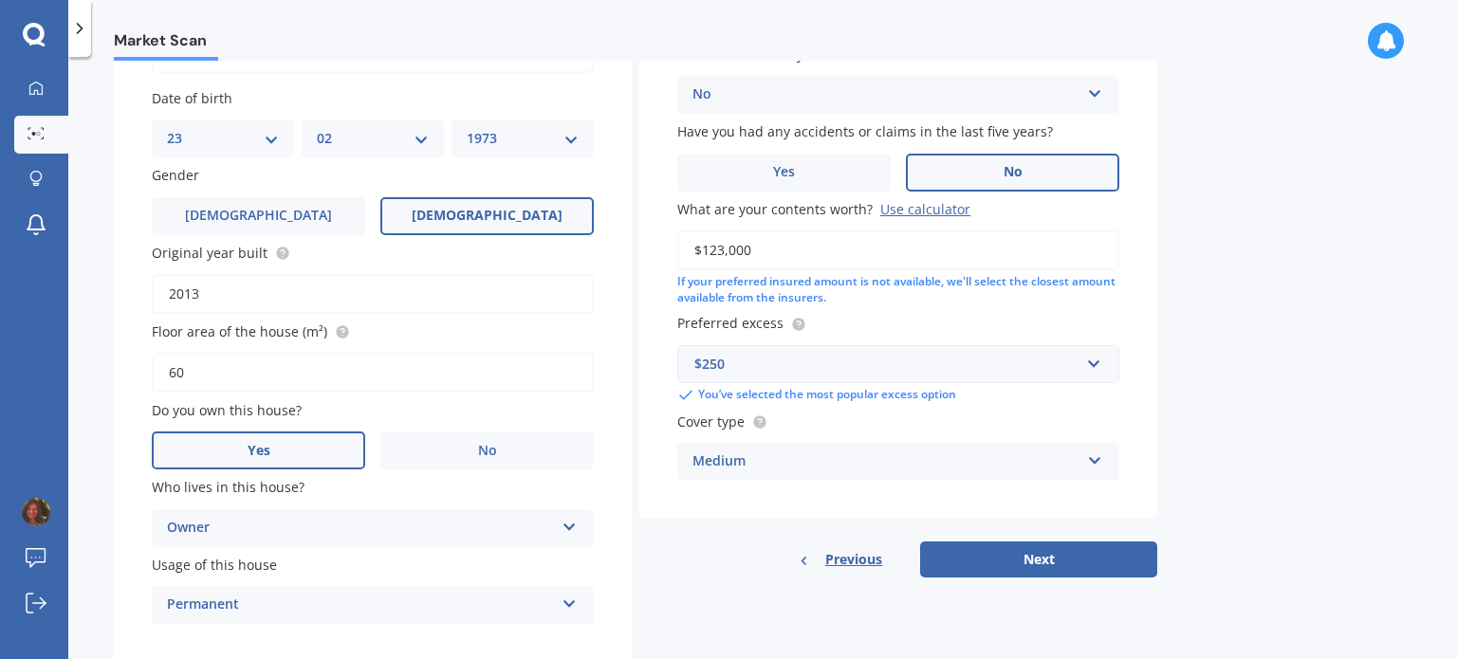
scroll to position [273, 0]
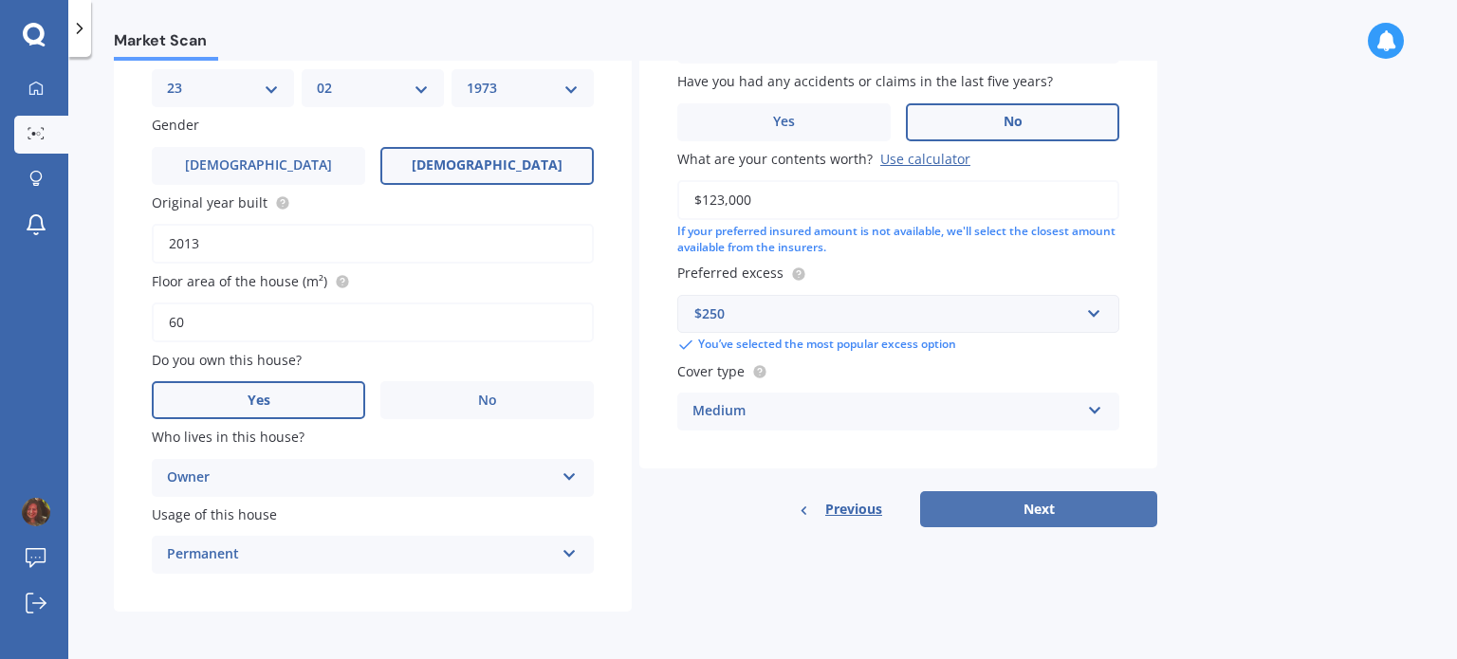
click at [1058, 507] on button "Next" at bounding box center [1038, 509] width 237 height 36
select select "23"
select select "02"
select select "1973"
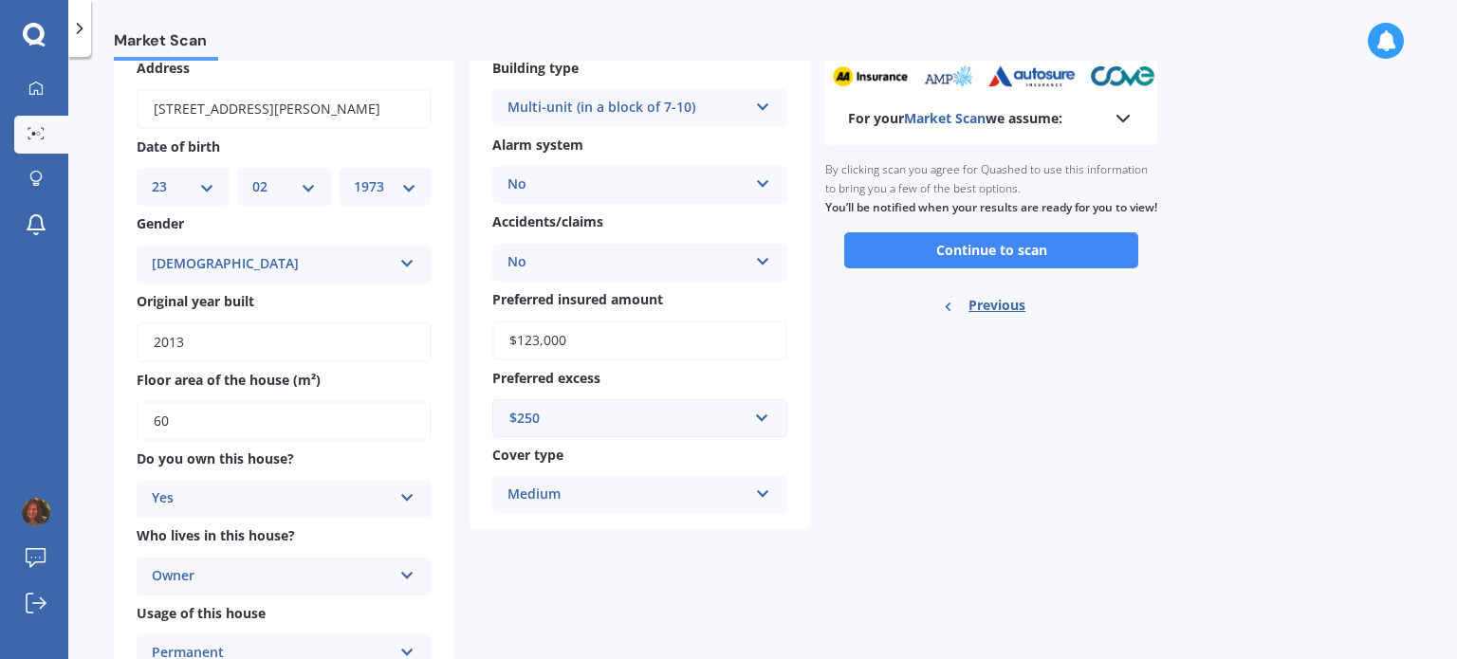
scroll to position [0, 0]
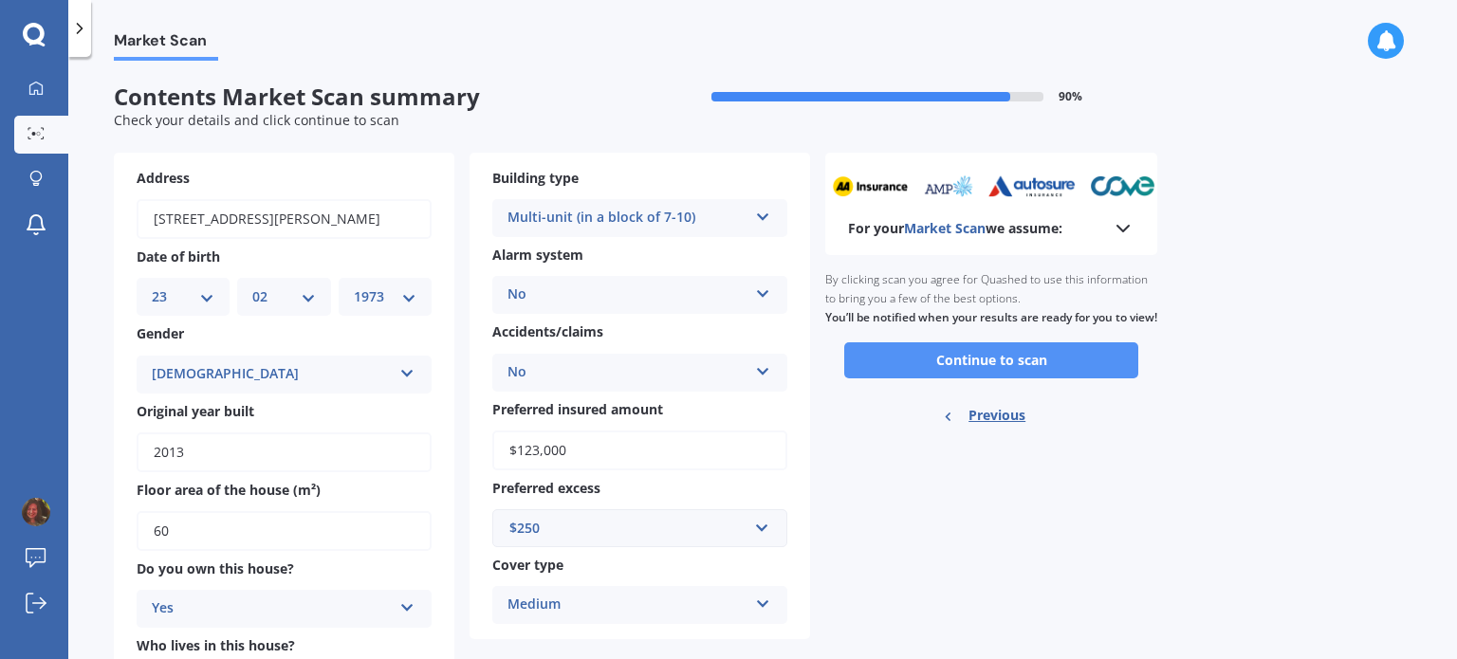
click at [1017, 373] on button "Continue to scan" at bounding box center [991, 360] width 294 height 36
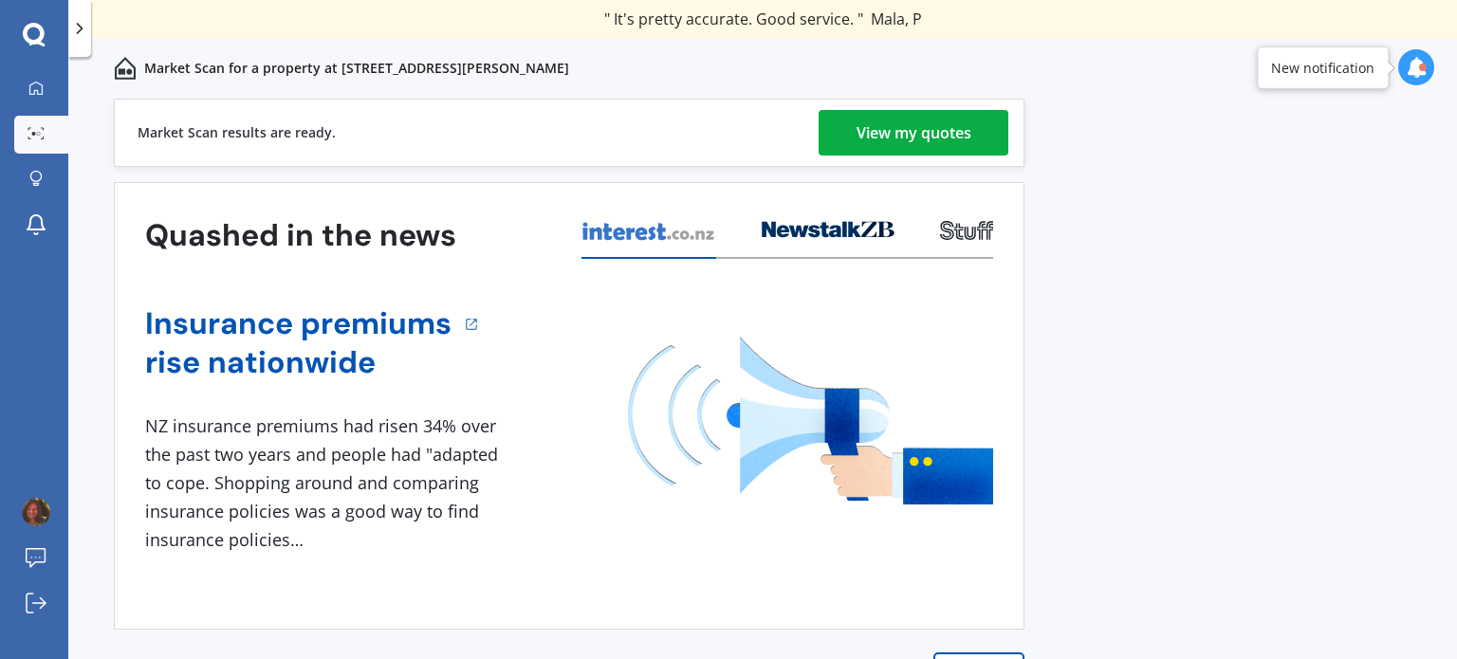
click at [895, 135] on div "View my quotes" at bounding box center [913, 133] width 115 height 46
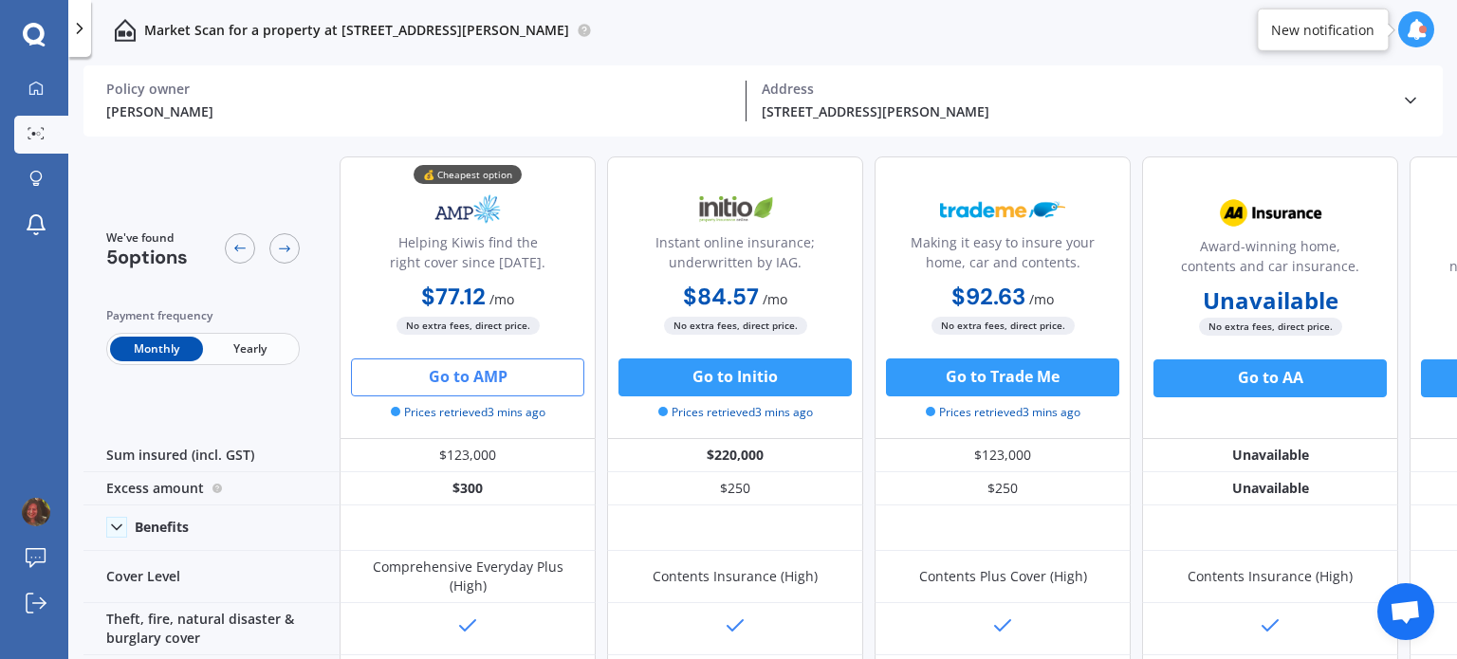
click at [441, 384] on button "Go to AMP" at bounding box center [467, 377] width 233 height 38
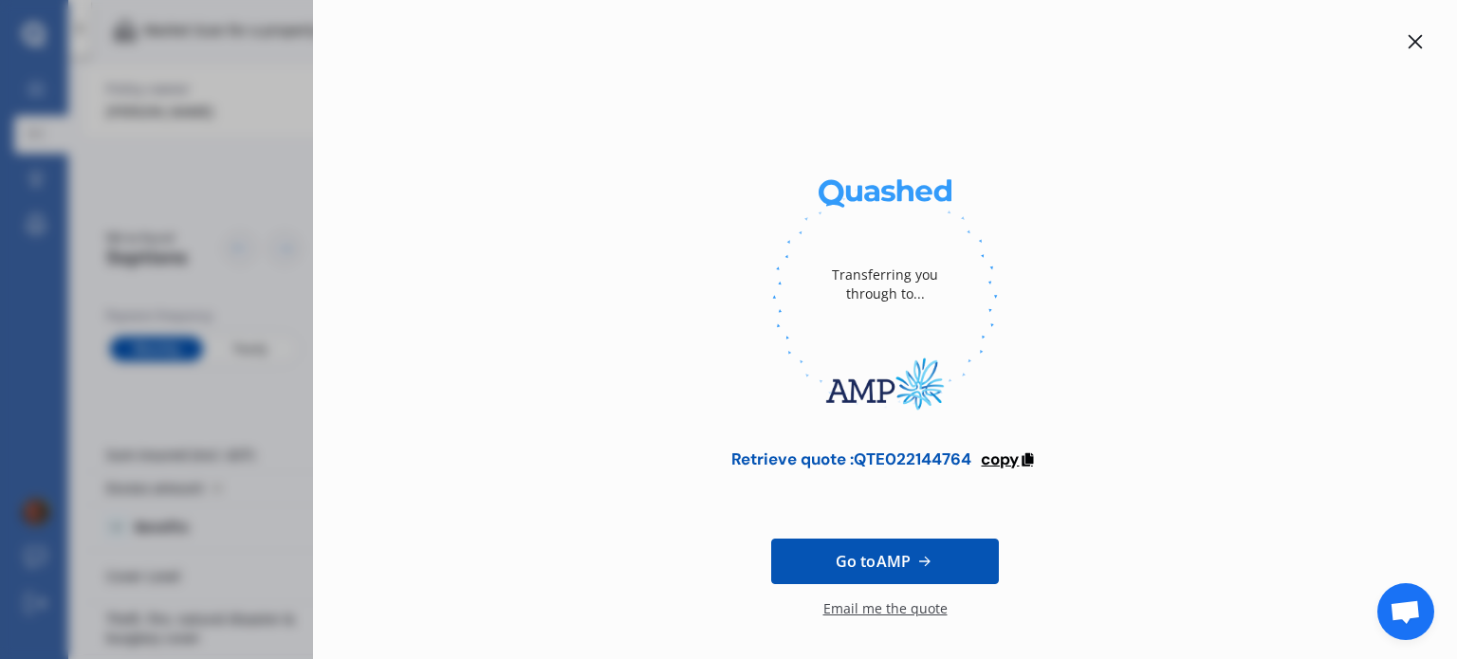
click at [992, 458] on span "copy" at bounding box center [1000, 459] width 38 height 21
